Goal: Task Accomplishment & Management: Manage account settings

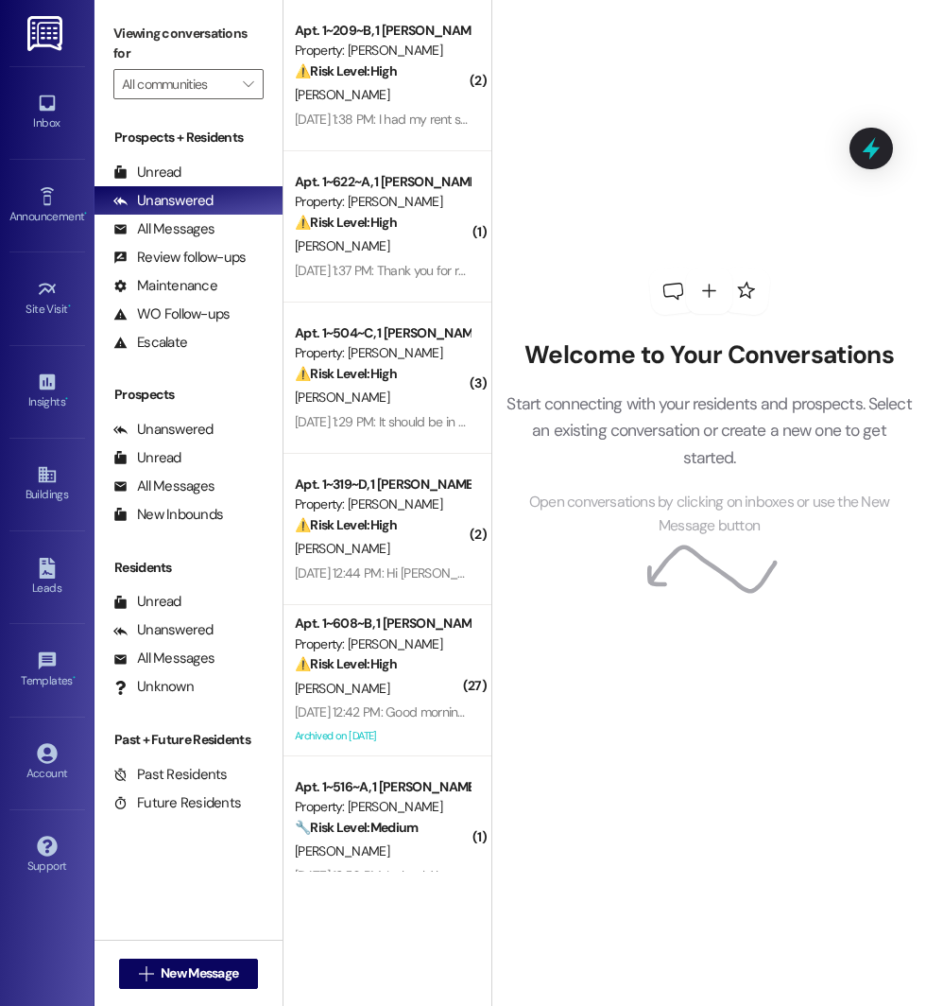
click at [21, 792] on div "Account Go to Account" at bounding box center [47, 762] width 76 height 93
click at [34, 776] on link "Account" at bounding box center [47, 762] width 76 height 51
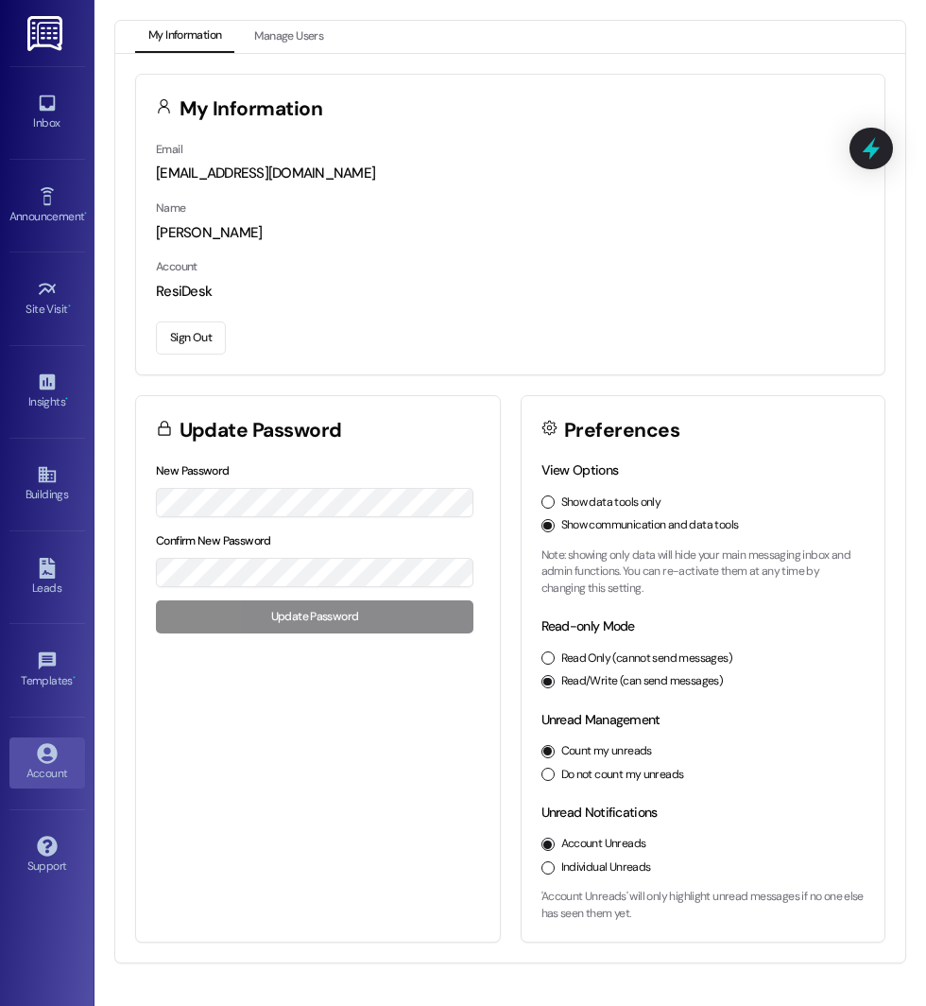
click at [192, 331] on button "Sign Out" at bounding box center [191, 337] width 70 height 33
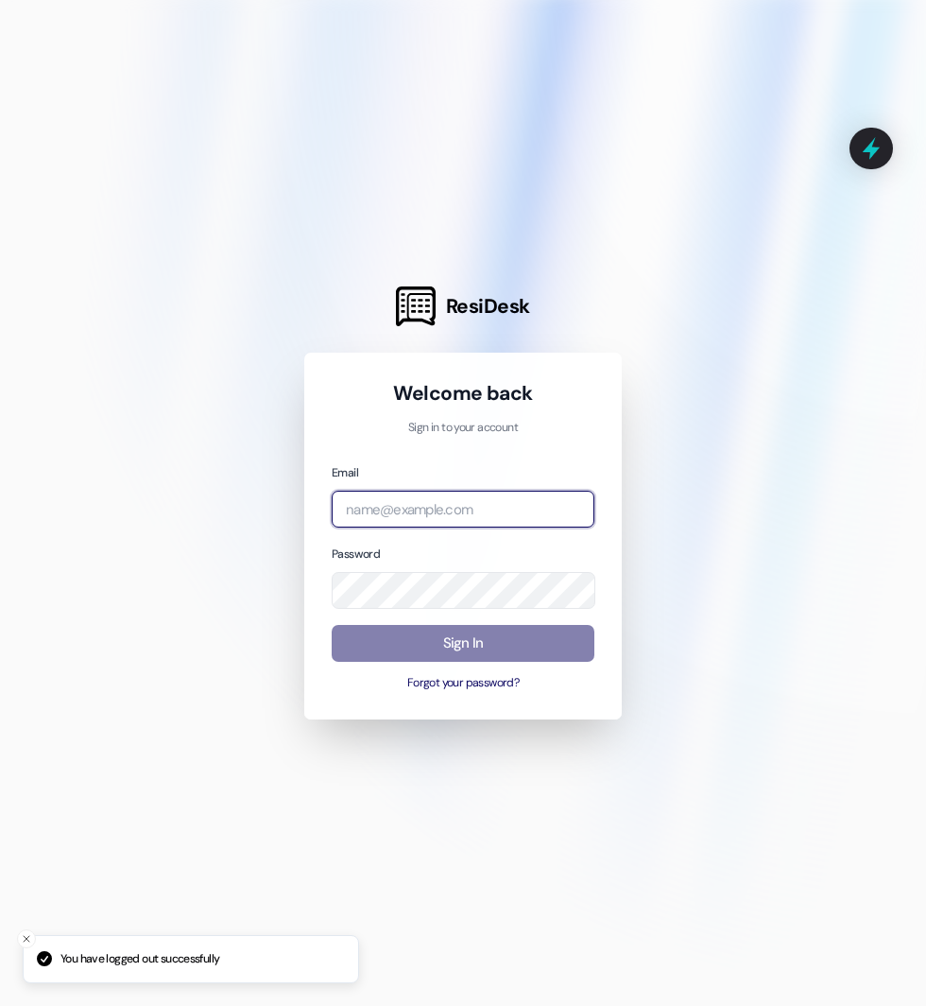
click at [417, 498] on input "email" at bounding box center [463, 509] width 263 height 37
type input "[EMAIL_ADDRESS][PERSON_NAME][PERSON_NAME][DOMAIN_NAME]"
